Goal: Task Accomplishment & Management: Manage account settings

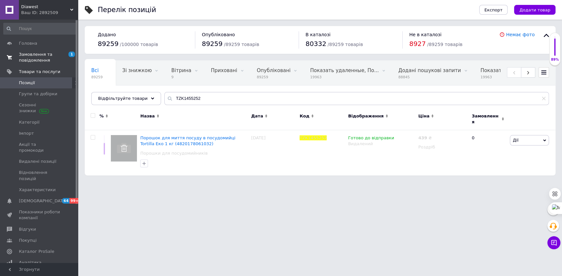
click at [33, 55] on span "Замовлення та повідомлення" at bounding box center [39, 58] width 41 height 12
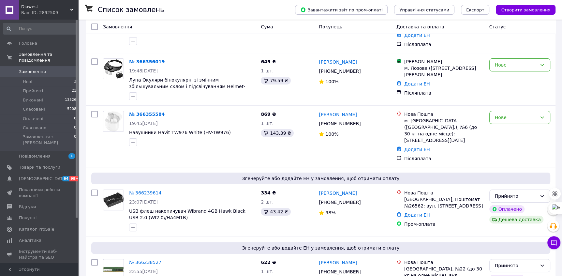
scroll to position [68, 0]
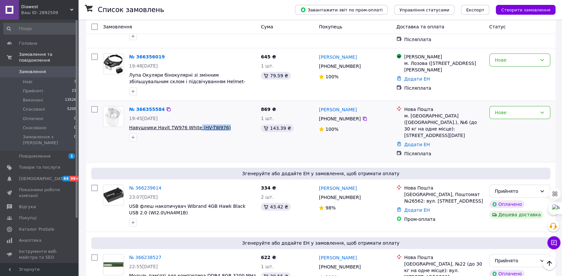
drag, startPoint x: 227, startPoint y: 130, endPoint x: 196, endPoint y: 130, distance: 31.3
click at [196, 130] on span "Навушники Havit TW976 White (HV-TW976)" at bounding box center [192, 127] width 127 height 7
copy span "(HV-TW976)"
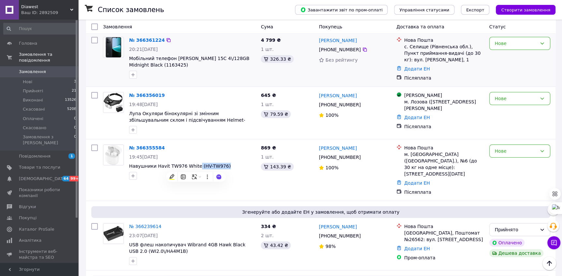
scroll to position [22, 0]
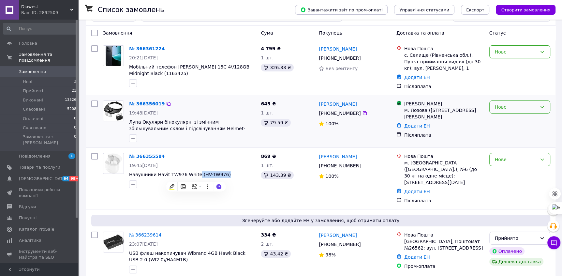
drag, startPoint x: 527, startPoint y: 104, endPoint x: 526, endPoint y: 108, distance: 4.6
click at [527, 104] on div "Нове" at bounding box center [516, 106] width 42 height 7
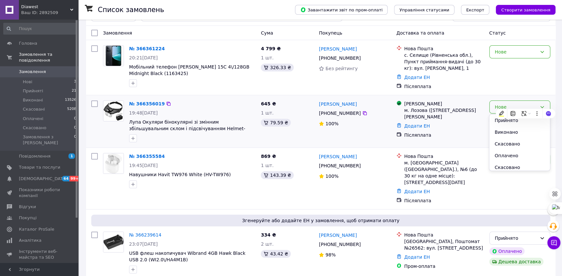
drag, startPoint x: 514, startPoint y: 120, endPoint x: 437, endPoint y: 110, distance: 77.3
click at [513, 120] on li "Прийнято" at bounding box center [520, 120] width 60 height 12
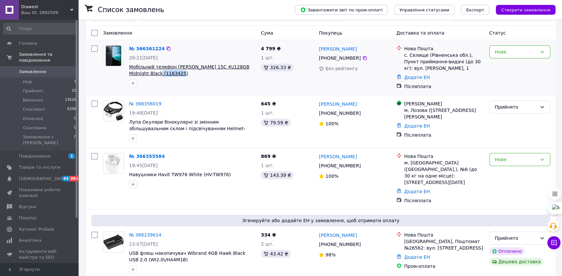
drag, startPoint x: 171, startPoint y: 74, endPoint x: 143, endPoint y: 75, distance: 27.7
click at [142, 75] on span "Мобільний телефон [PERSON_NAME] 15C 4\/128GB Midnight Black (1163425)" at bounding box center [192, 70] width 127 height 13
copy span "(1163425)"
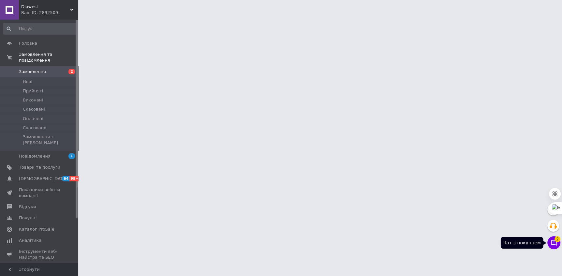
click at [552, 244] on icon at bounding box center [554, 242] width 7 height 7
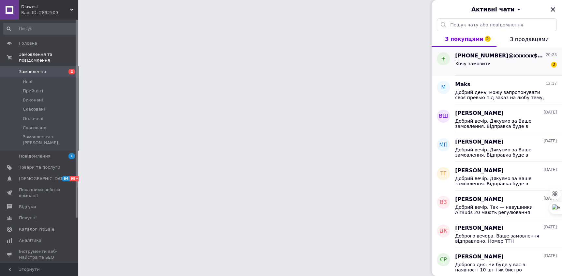
click at [466, 60] on div "Хочу замовити 2" at bounding box center [506, 65] width 102 height 10
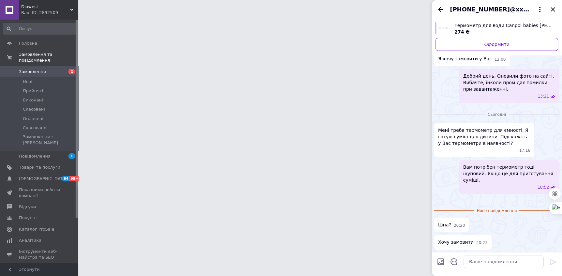
scroll to position [138, 0]
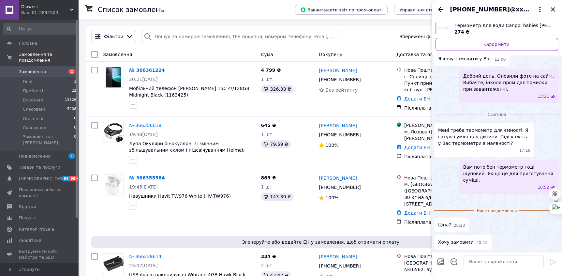
click at [554, 198] on img at bounding box center [556, 200] width 5 height 5
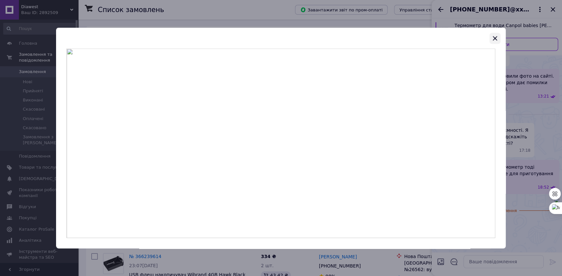
click at [496, 39] on icon "button" at bounding box center [495, 38] width 4 height 4
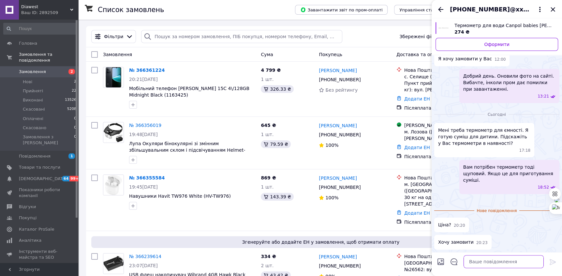
click at [491, 261] on textarea at bounding box center [504, 261] width 80 height 13
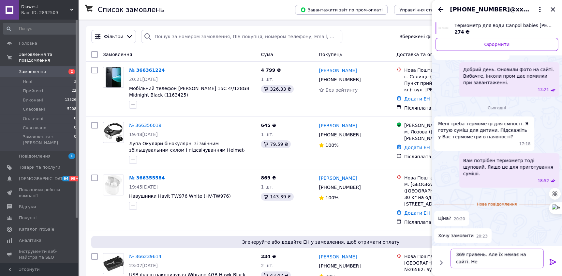
scroll to position [0, 0]
type textarea "369 гривень. Але їх немає на сайті. Не влазять."
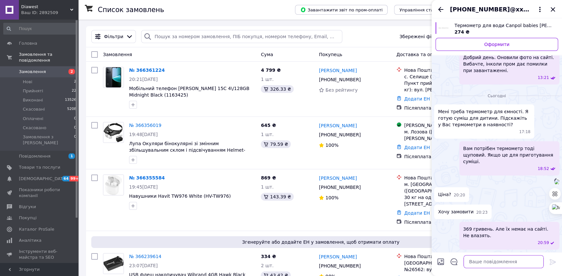
scroll to position [156, 0]
click at [553, 8] on icon "Закрити" at bounding box center [553, 9] width 4 height 4
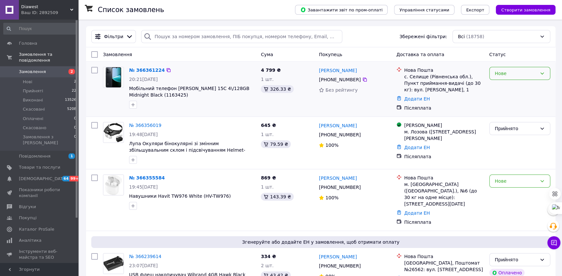
click at [529, 70] on div "Нове" at bounding box center [516, 73] width 42 height 7
click at [515, 84] on li "Прийнято" at bounding box center [520, 87] width 60 height 12
click at [517, 185] on div "Нове" at bounding box center [516, 180] width 42 height 7
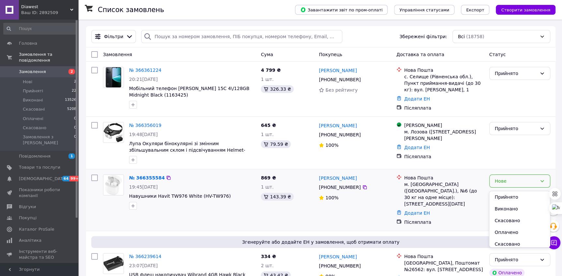
click at [509, 198] on li "Прийнято" at bounding box center [520, 197] width 60 height 12
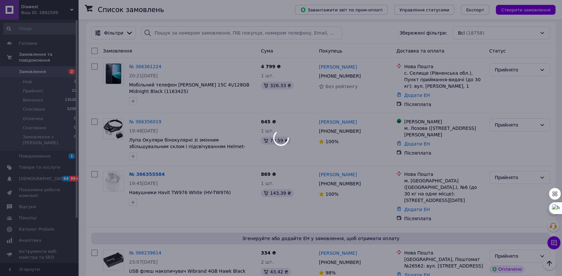
scroll to position [0, 0]
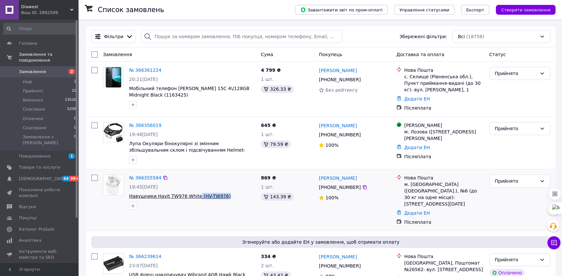
drag, startPoint x: 229, startPoint y: 199, endPoint x: 200, endPoint y: 199, distance: 28.7
click at [196, 198] on span "Навушники Havit TW976 White (HV-TW976)" at bounding box center [192, 196] width 127 height 7
copy span "(HV-TW976)"
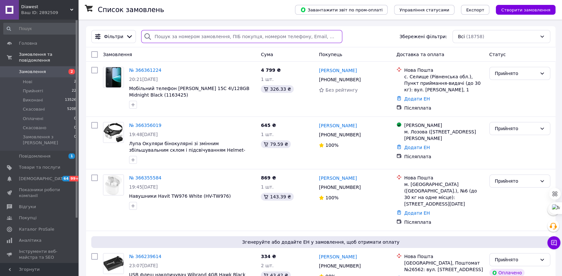
click at [162, 39] on input "search" at bounding box center [241, 36] width 201 height 13
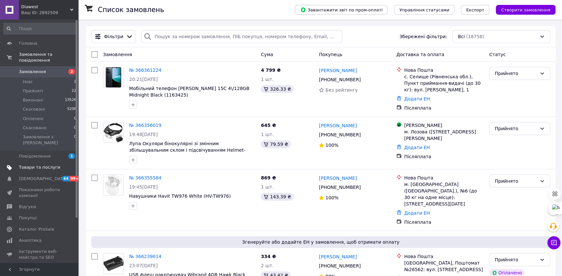
click at [26, 164] on span "Товари та послуги" at bounding box center [39, 167] width 41 height 6
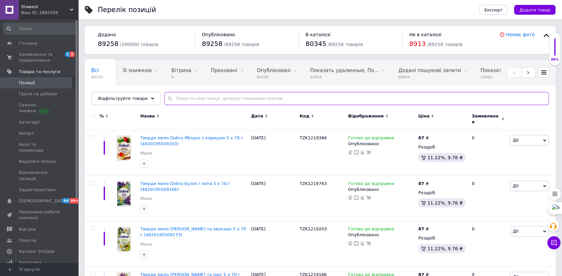
click at [174, 97] on input "text" at bounding box center [356, 98] width 385 height 13
paste input "TZK1456253"
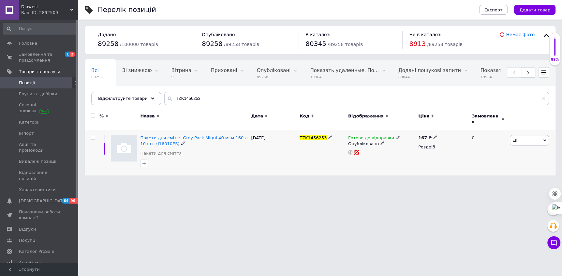
drag, startPoint x: 519, startPoint y: 136, endPoint x: 516, endPoint y: 154, distance: 18.2
click at [519, 136] on span "Дії" at bounding box center [529, 140] width 39 height 10
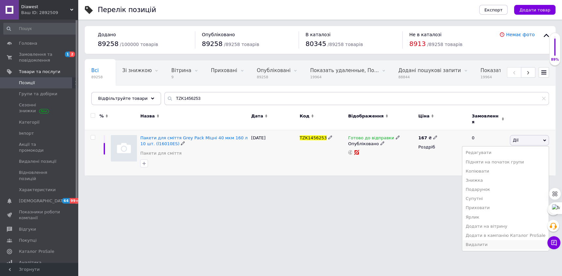
click at [495, 240] on li "Видалити" at bounding box center [505, 244] width 86 height 9
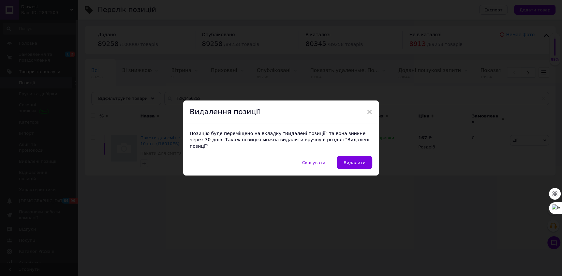
drag, startPoint x: 348, startPoint y: 159, endPoint x: 270, endPoint y: 113, distance: 91.0
click at [347, 160] on span "Видалити" at bounding box center [355, 162] width 22 height 5
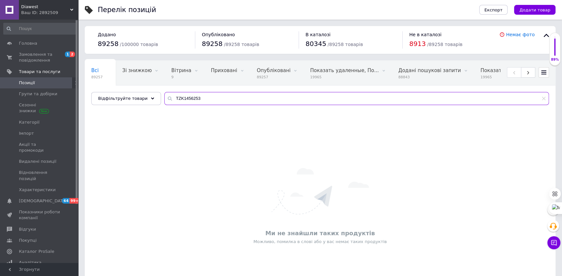
click at [186, 96] on input "TZK1456253" at bounding box center [356, 98] width 385 height 13
paste input "7307"
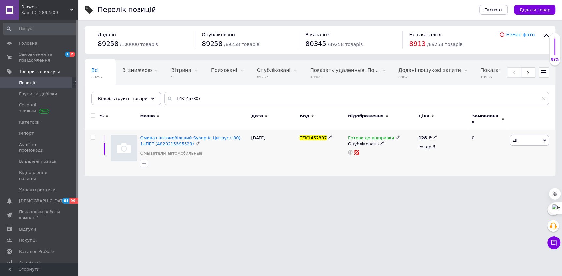
drag, startPoint x: 528, startPoint y: 135, endPoint x: 524, endPoint y: 144, distance: 9.5
click at [528, 135] on span "Дії" at bounding box center [529, 140] width 39 height 10
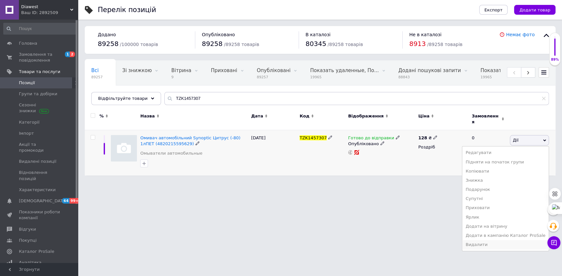
click at [495, 240] on li "Видалити" at bounding box center [505, 244] width 86 height 9
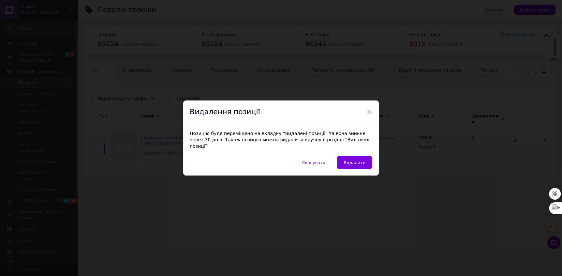
drag, startPoint x: 359, startPoint y: 159, endPoint x: 336, endPoint y: 148, distance: 26.0
click at [356, 160] on span "Видалити" at bounding box center [355, 162] width 22 height 5
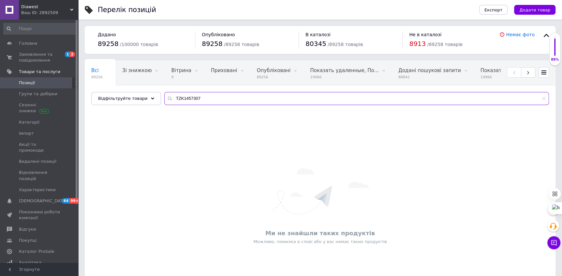
click at [179, 99] on input "TZK1457307" at bounding box center [356, 98] width 385 height 13
paste input "80"
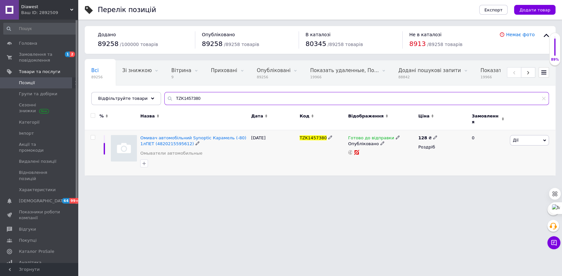
type input "TZK1457380"
drag, startPoint x: 521, startPoint y: 136, endPoint x: 518, endPoint y: 150, distance: 14.5
click at [521, 136] on span "Дії" at bounding box center [529, 140] width 39 height 10
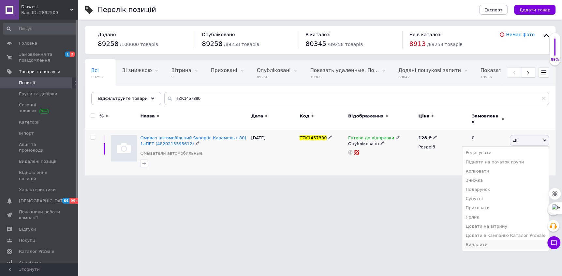
click at [506, 240] on li "Видалити" at bounding box center [505, 244] width 86 height 9
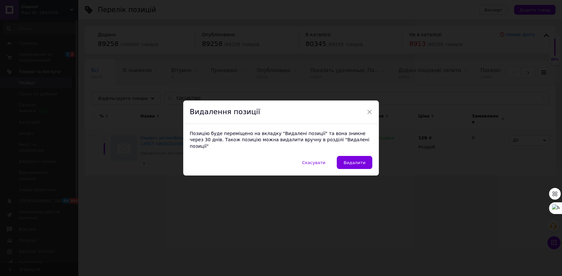
drag, startPoint x: 368, startPoint y: 162, endPoint x: 360, endPoint y: 156, distance: 9.6
click at [365, 159] on button "Видалити" at bounding box center [355, 162] width 36 height 13
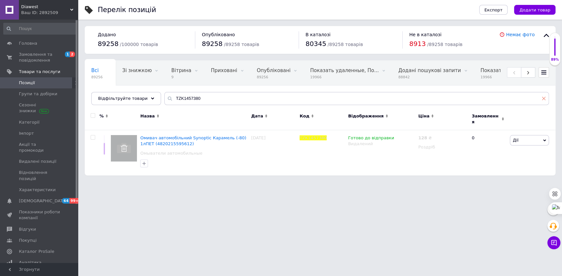
click at [544, 100] on icon at bounding box center [544, 99] width 4 height 4
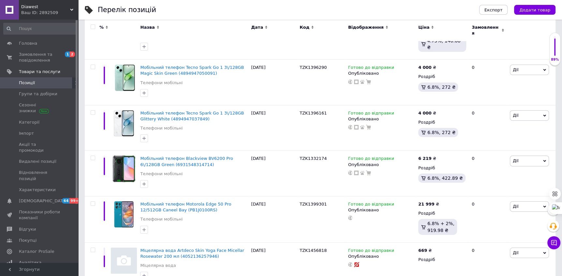
scroll to position [4407, 0]
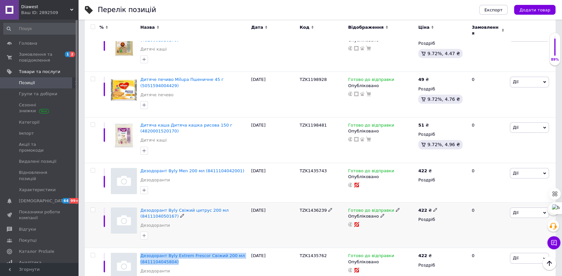
scroll to position [4378, 0]
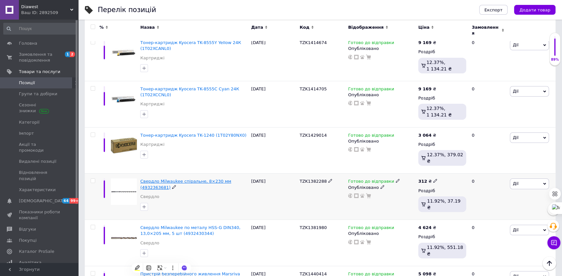
click at [161, 179] on span "Свердло Milwaukee спіральне, 8×230 мм (4932363681)" at bounding box center [185, 184] width 91 height 11
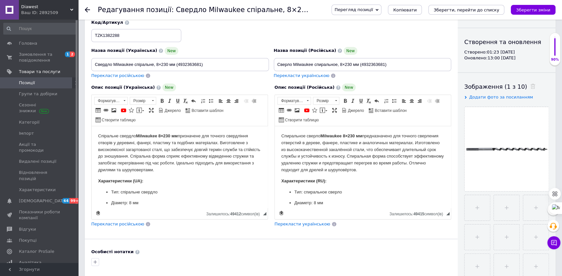
scroll to position [24, 0]
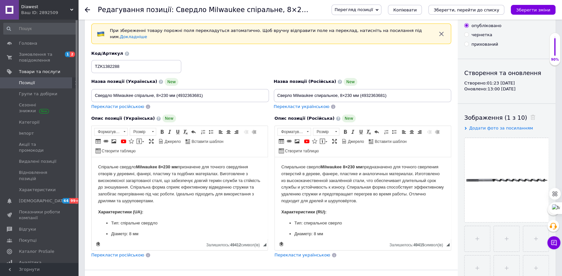
click at [85, 10] on use at bounding box center [87, 9] width 5 height 5
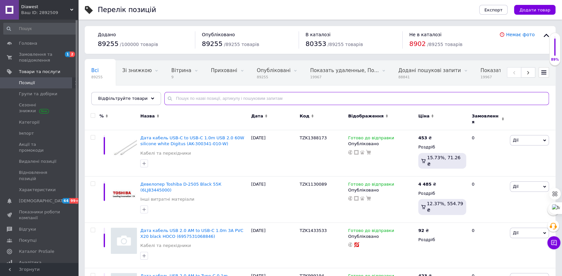
click at [201, 99] on input "text" at bounding box center [356, 98] width 385 height 13
paste input "TZK1457477"
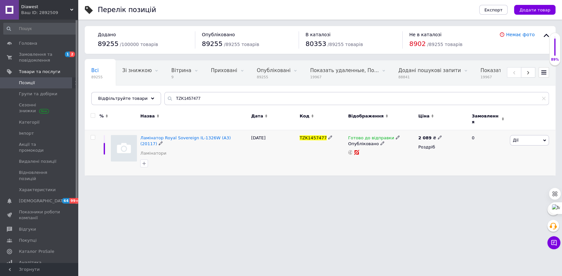
drag, startPoint x: 537, startPoint y: 133, endPoint x: 534, endPoint y: 145, distance: 11.8
click at [537, 135] on span "Дії" at bounding box center [529, 140] width 39 height 10
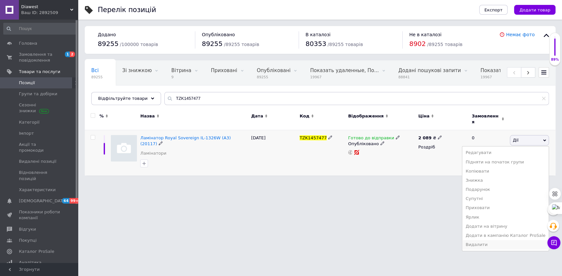
click at [500, 240] on li "Видалити" at bounding box center [505, 244] width 86 height 9
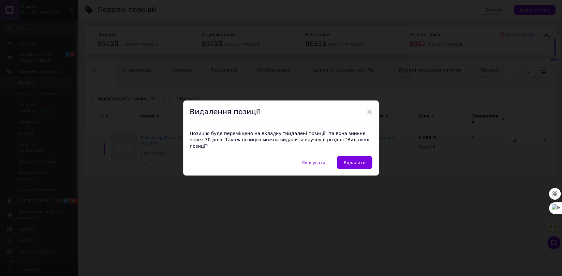
click at [351, 156] on button "Видалити" at bounding box center [355, 162] width 36 height 13
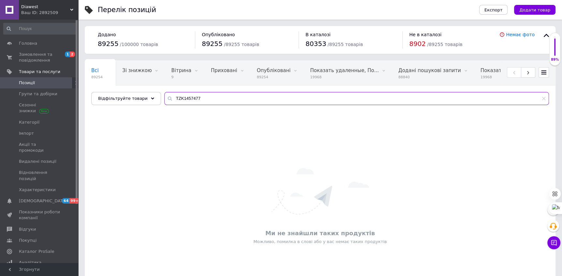
click at [184, 96] on input "TZK1457477" at bounding box center [356, 98] width 385 height 13
paste input "66"
type input "TZK1457466"
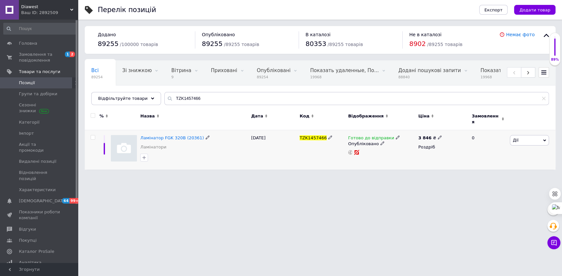
drag, startPoint x: 520, startPoint y: 135, endPoint x: 519, endPoint y: 147, distance: 12.1
click at [520, 135] on span "Дії" at bounding box center [529, 140] width 39 height 10
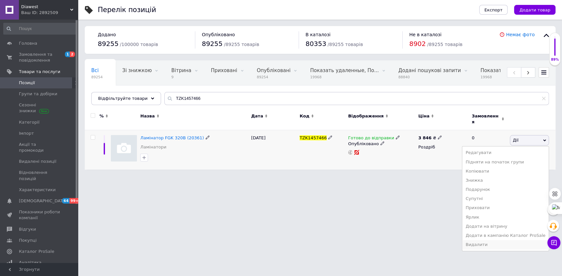
click at [502, 240] on li "Видалити" at bounding box center [505, 244] width 86 height 9
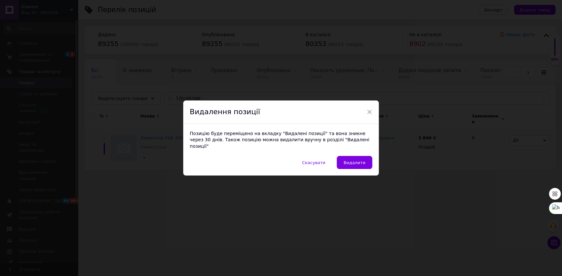
drag, startPoint x: 358, startPoint y: 159, endPoint x: 331, endPoint y: 144, distance: 30.8
click at [356, 160] on span "Видалити" at bounding box center [355, 162] width 22 height 5
